Goal: Task Accomplishment & Management: Complete application form

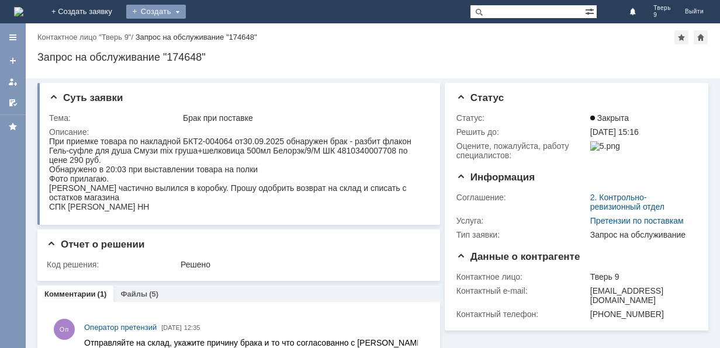
click at [186, 11] on div "Создать" at bounding box center [156, 12] width 60 height 14
click at [217, 33] on link "Заявка" at bounding box center [173, 35] width 89 height 14
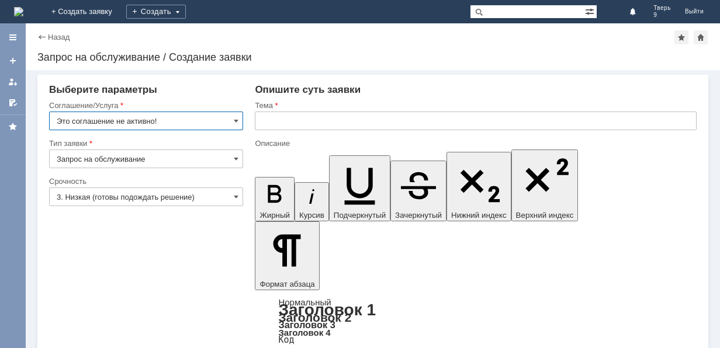
click at [176, 119] on input "Это соглашение не активно!" at bounding box center [146, 121] width 194 height 19
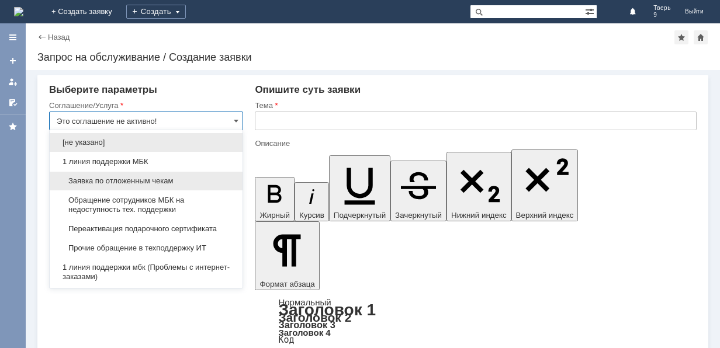
click at [166, 181] on span "Заявка по отложенным чекам" at bounding box center [146, 180] width 179 height 9
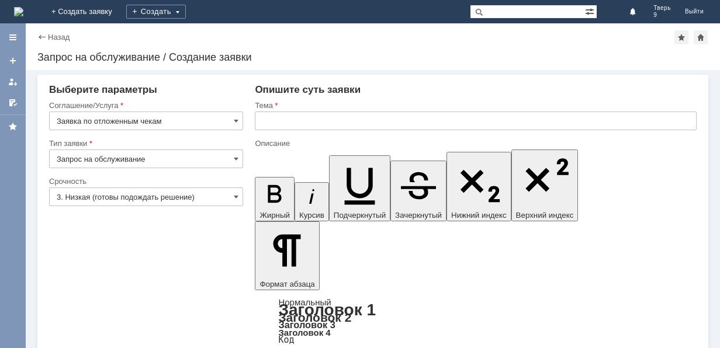
type input "Заявка по отложенным чекам"
click at [348, 122] on input "text" at bounding box center [476, 121] width 442 height 19
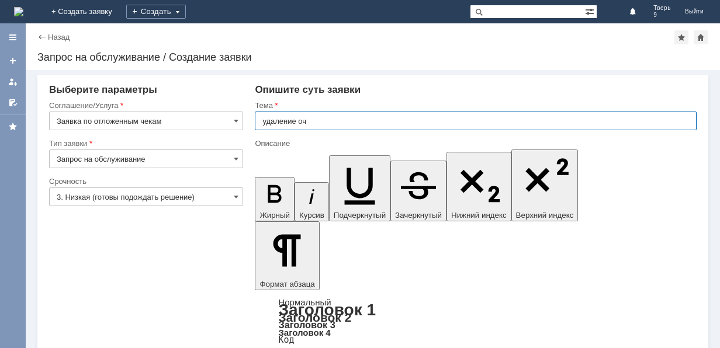
type input "удаление оч"
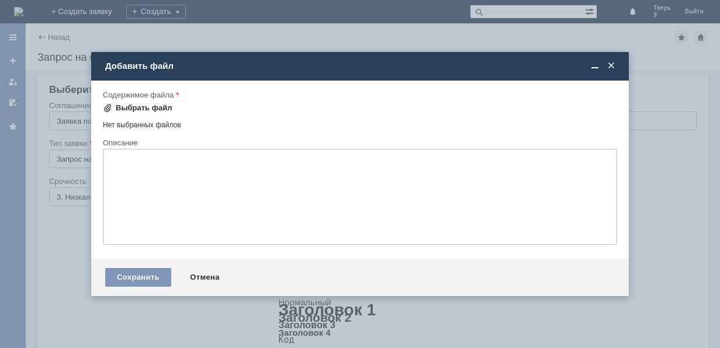
click at [154, 106] on div "Выбрать файл" at bounding box center [144, 107] width 57 height 9
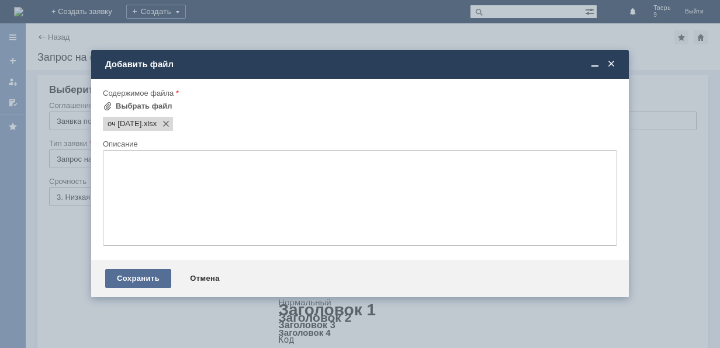
click at [150, 276] on div "Сохранить" at bounding box center [138, 278] width 66 height 19
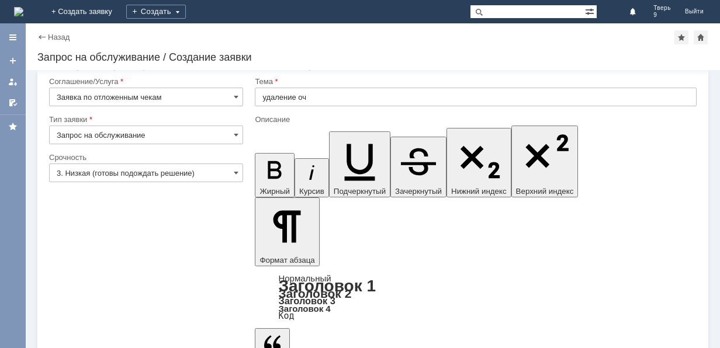
scroll to position [37, 0]
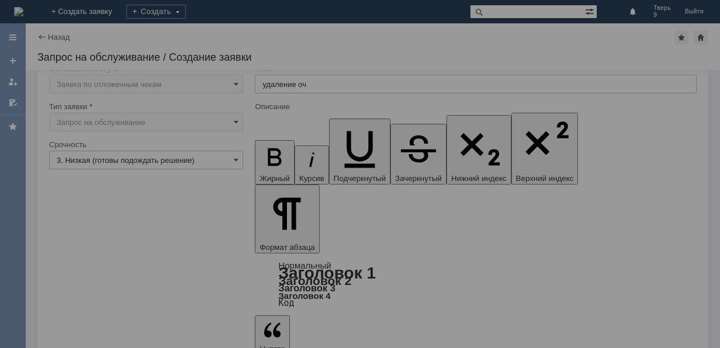
click at [92, 323] on div at bounding box center [360, 174] width 720 height 348
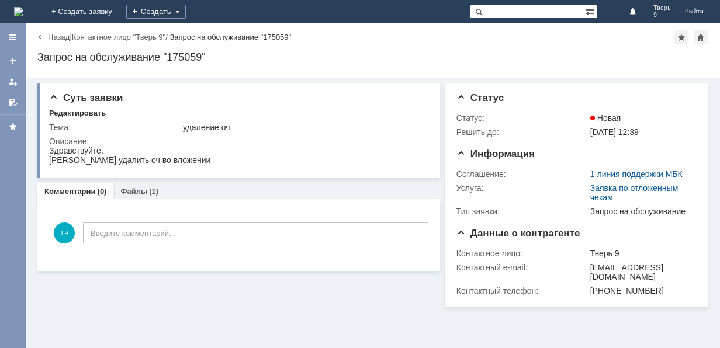
click at [224, 129] on div "Суть заявки Редактировать Тема: удаление оч Описание:" at bounding box center [238, 130] width 403 height 95
click at [313, 65] on div "Назад | Контактное лицо "Тверь 9" / Запрос на обслуживание "175059" Запрос на о…" at bounding box center [373, 50] width 694 height 55
